Goal: Task Accomplishment & Management: Use online tool/utility

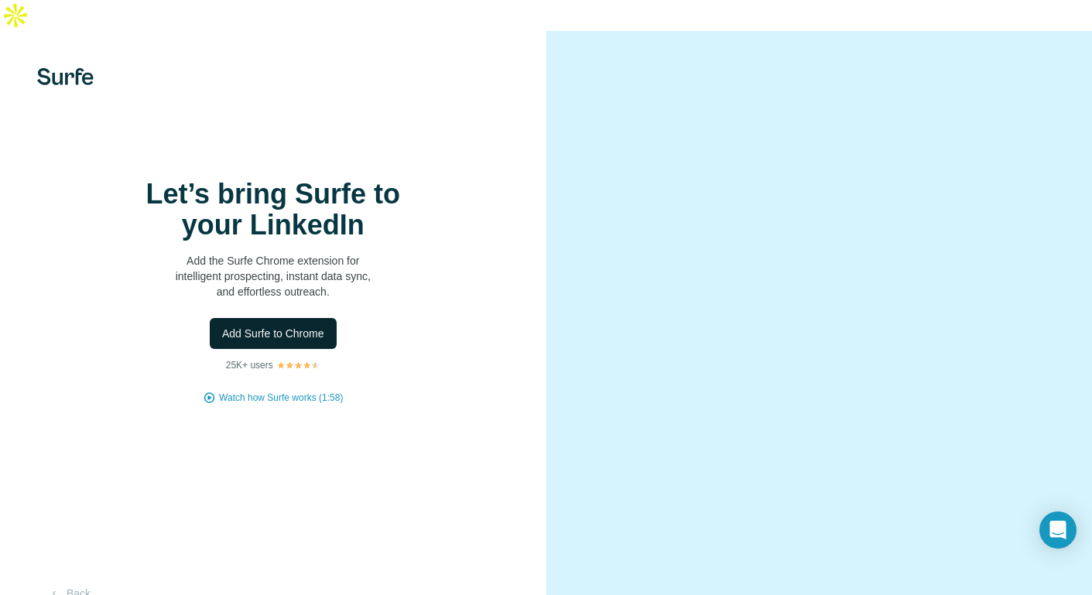
click at [310, 326] on span "Add Surfe to Chrome" at bounding box center [273, 333] width 102 height 15
